Goal: Information Seeking & Learning: Learn about a topic

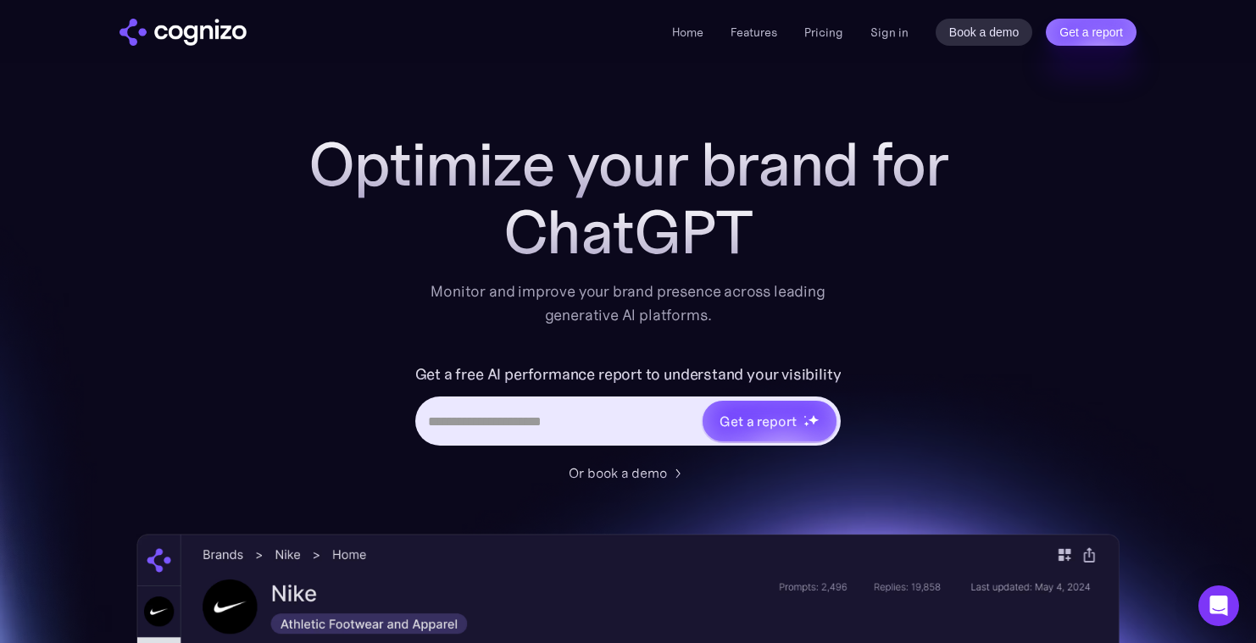
click at [648, 353] on div "Optimize your brand for ChatGPT Monitor and improve your brand presence across …" at bounding box center [628, 307] width 678 height 353
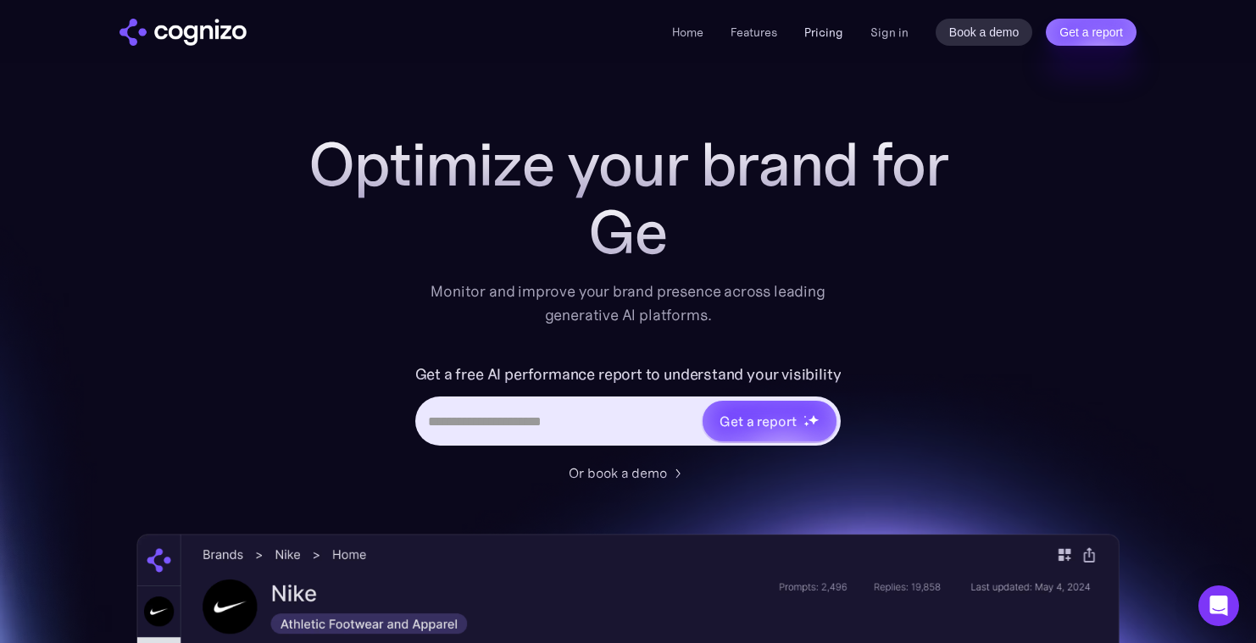
click at [821, 32] on link "Pricing" at bounding box center [823, 32] width 39 height 15
